Goal: Information Seeking & Learning: Learn about a topic

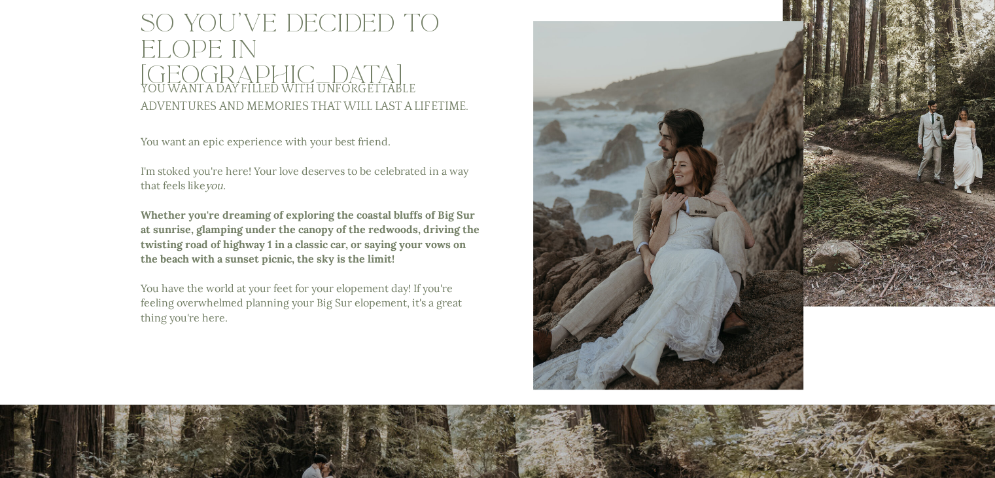
scroll to position [589, 0]
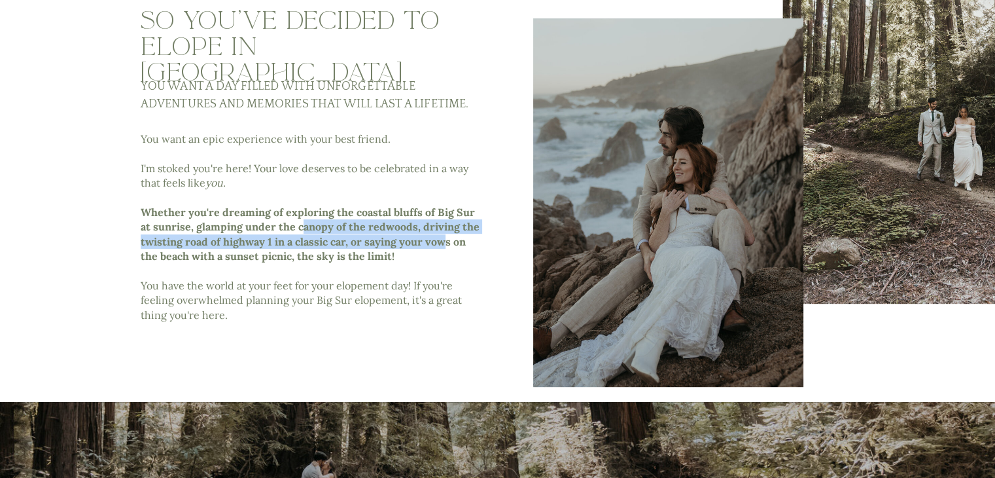
drag, startPoint x: 301, startPoint y: 221, endPoint x: 442, endPoint y: 242, distance: 142.4
click at [442, 242] on b "Whether you're dreaming of exploring the coastal bluffs of Big Sur at sunrise, …" at bounding box center [310, 234] width 339 height 57
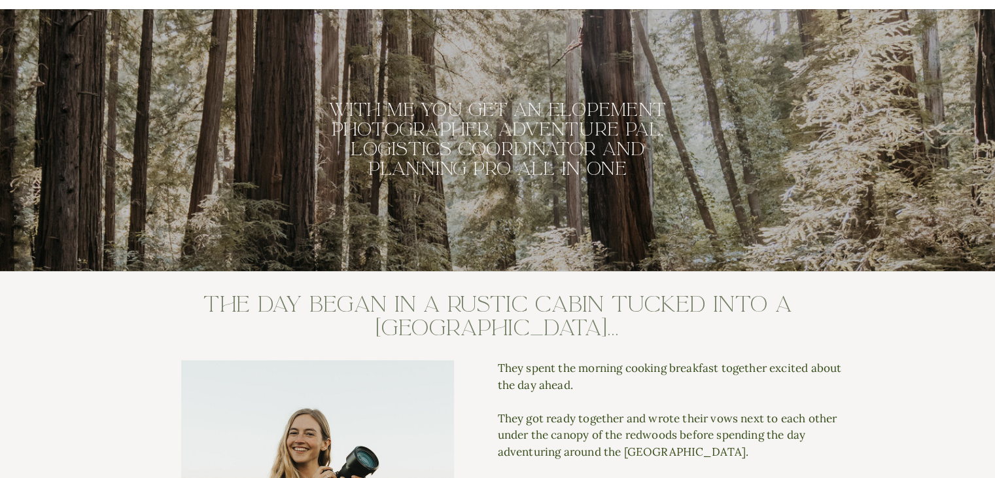
scroll to position [1440, 0]
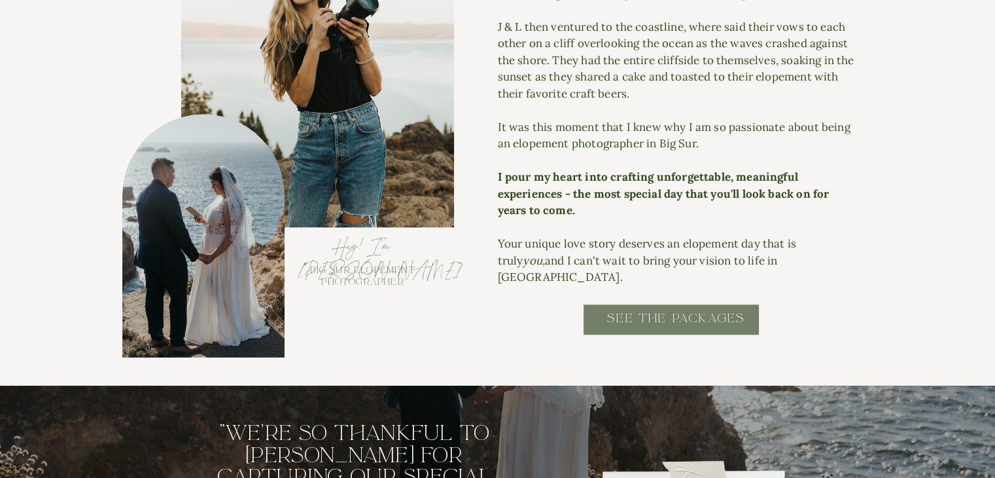
click at [649, 327] on h2 "SEE THE PACKAGES" at bounding box center [677, 324] width 264 height 29
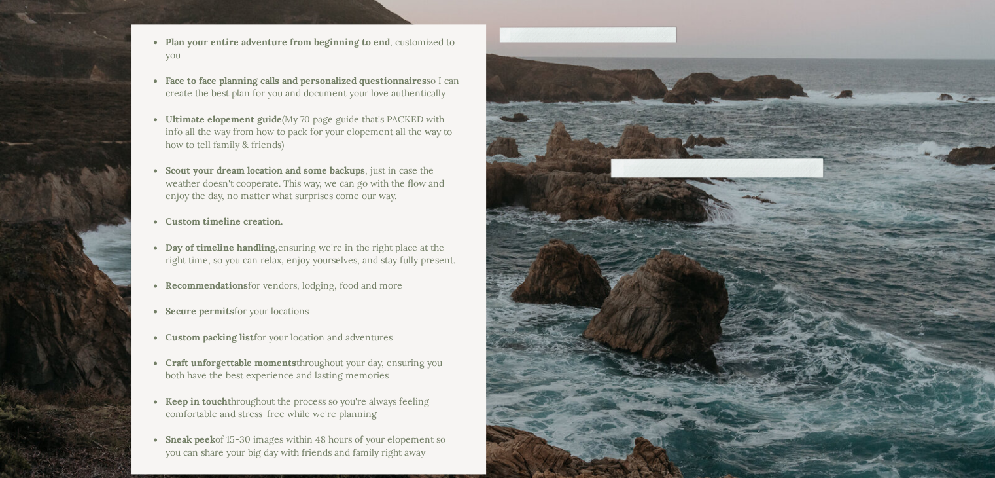
scroll to position [1767, 0]
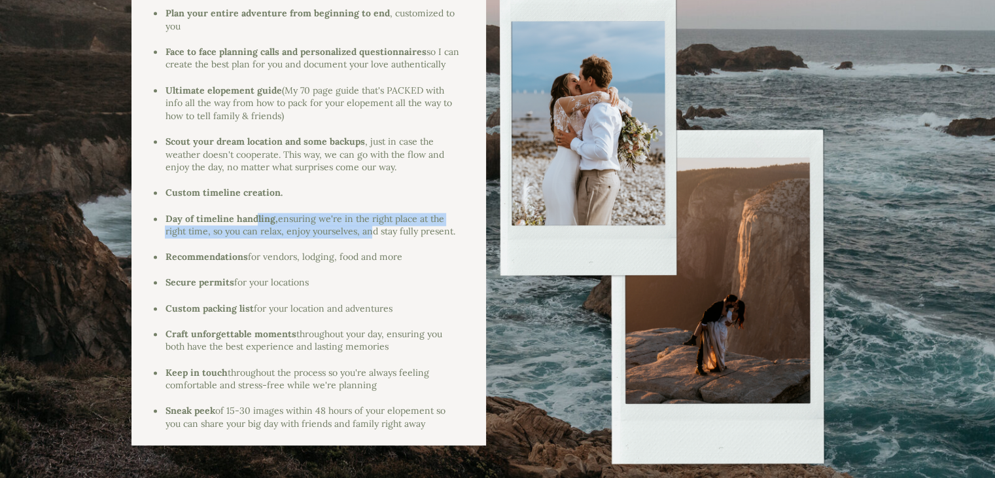
drag, startPoint x: 254, startPoint y: 220, endPoint x: 365, endPoint y: 228, distance: 111.6
click at [365, 228] on li "Day of timeline handling, ensuring we're in the right place at the right time, …" at bounding box center [311, 226] width 295 height 26
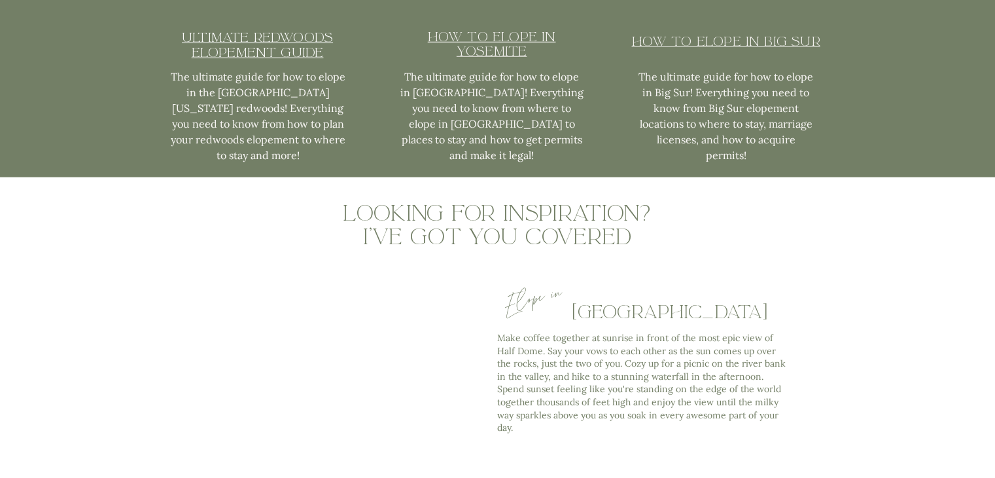
scroll to position [3534, 0]
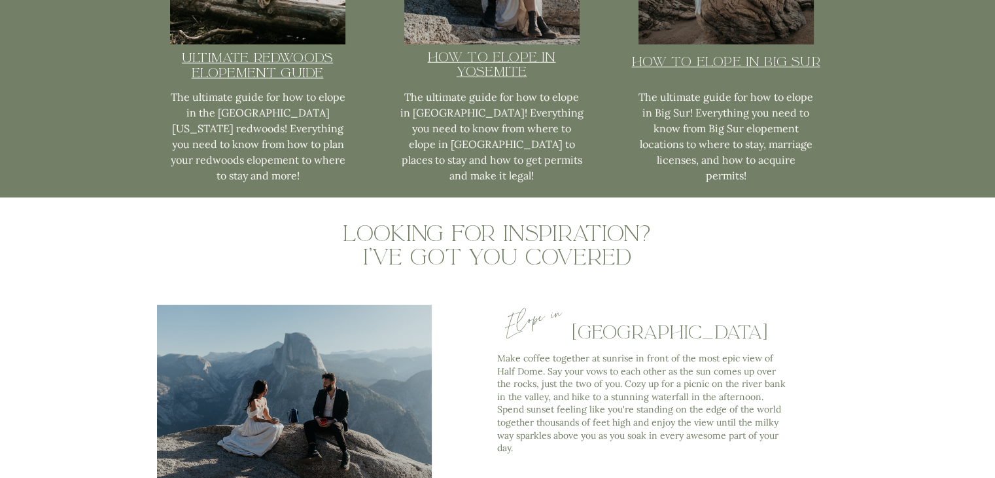
click at [664, 63] on u "How to Elope in Big Sur" at bounding box center [726, 61] width 188 height 17
